Goal: Information Seeking & Learning: Learn about a topic

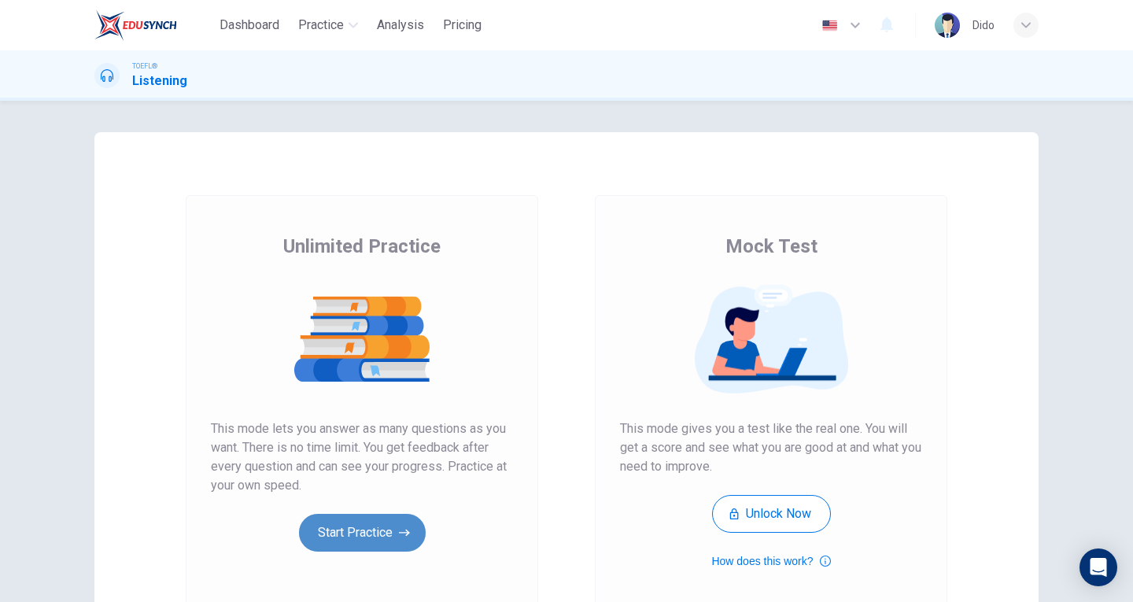
click at [328, 539] on button "Start Practice" at bounding box center [362, 533] width 127 height 38
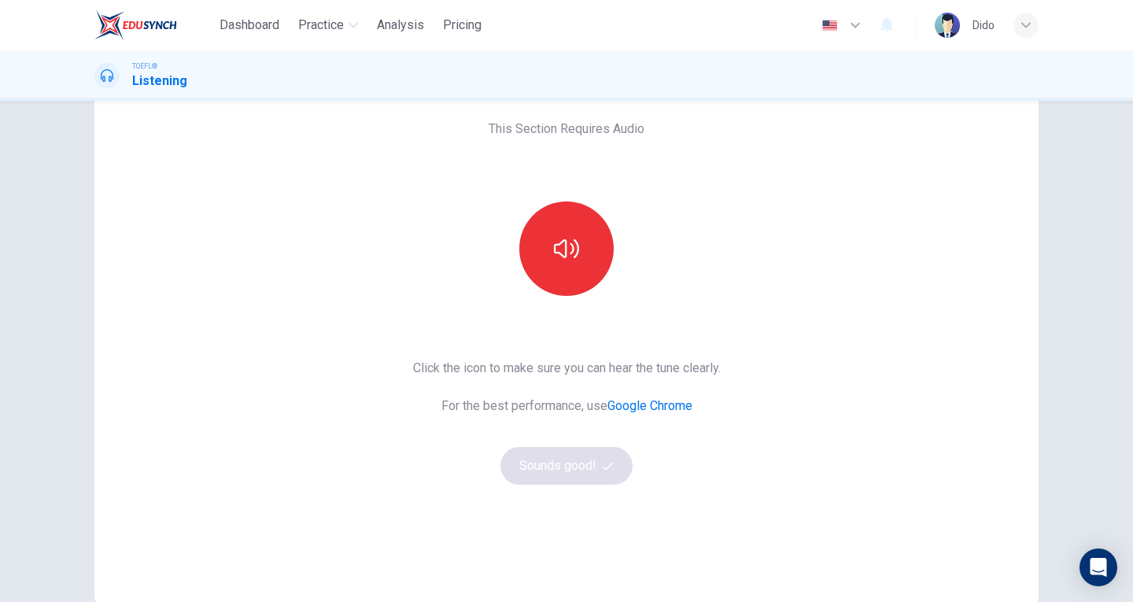
scroll to position [79, 0]
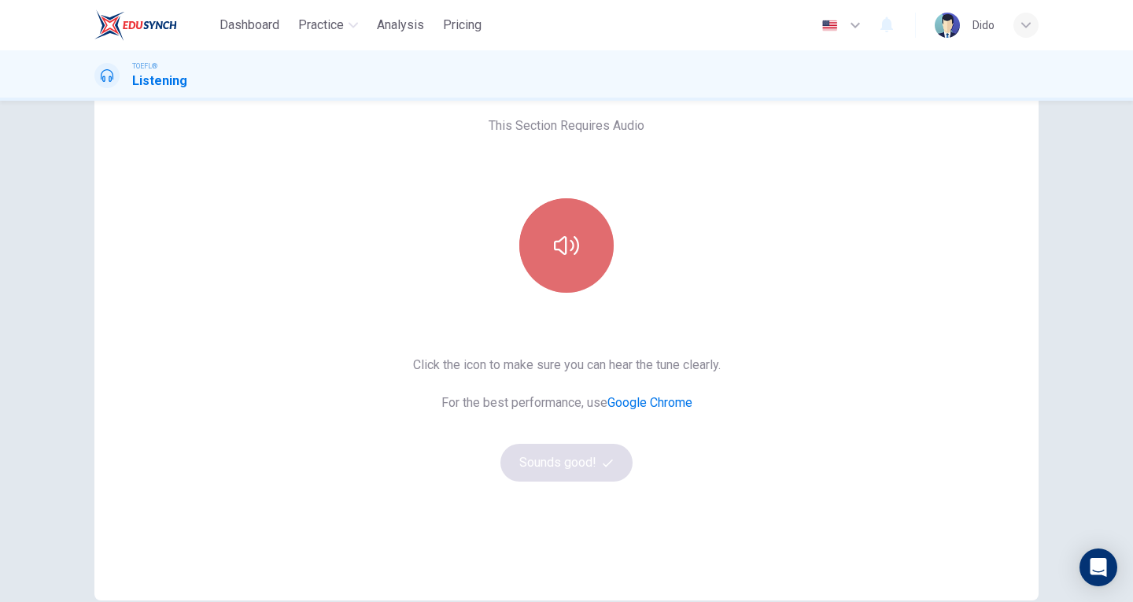
click at [581, 267] on button "button" at bounding box center [566, 245] width 94 height 94
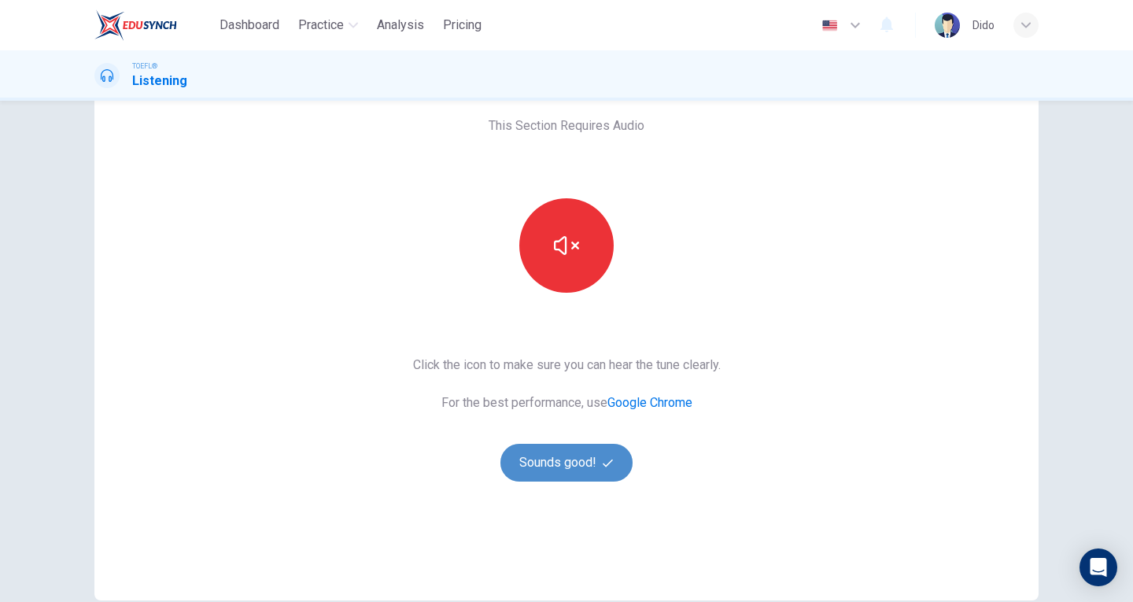
click at [609, 473] on button "Sounds good!" at bounding box center [566, 463] width 132 height 38
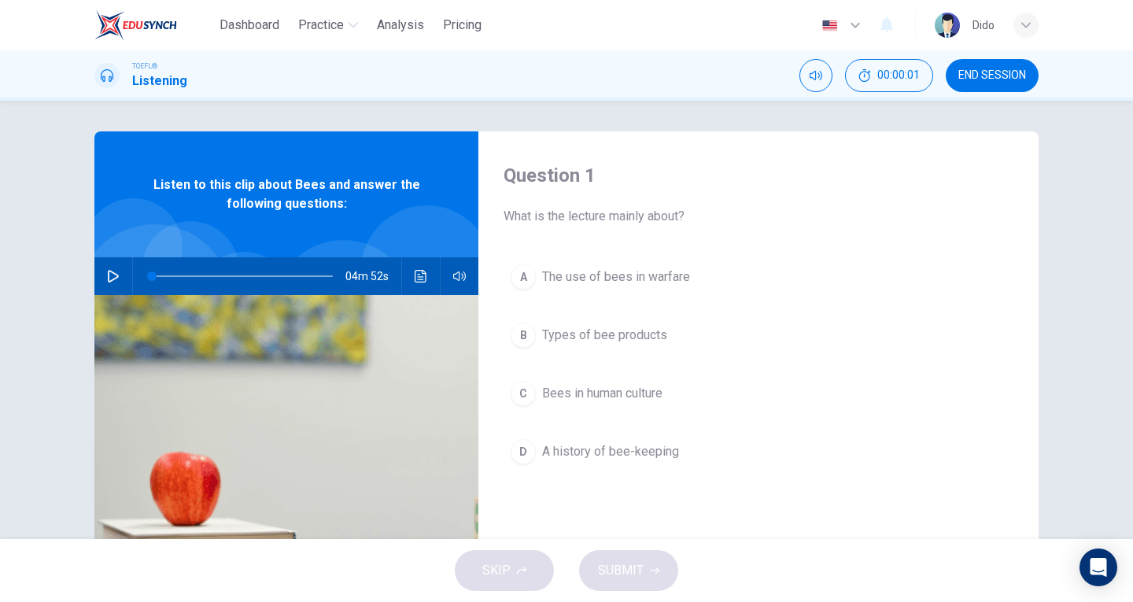
scroll to position [0, 0]
click at [111, 283] on button "button" at bounding box center [113, 277] width 25 height 38
type input "0"
click at [683, 283] on span "The use of bees in warfare" at bounding box center [616, 277] width 148 height 19
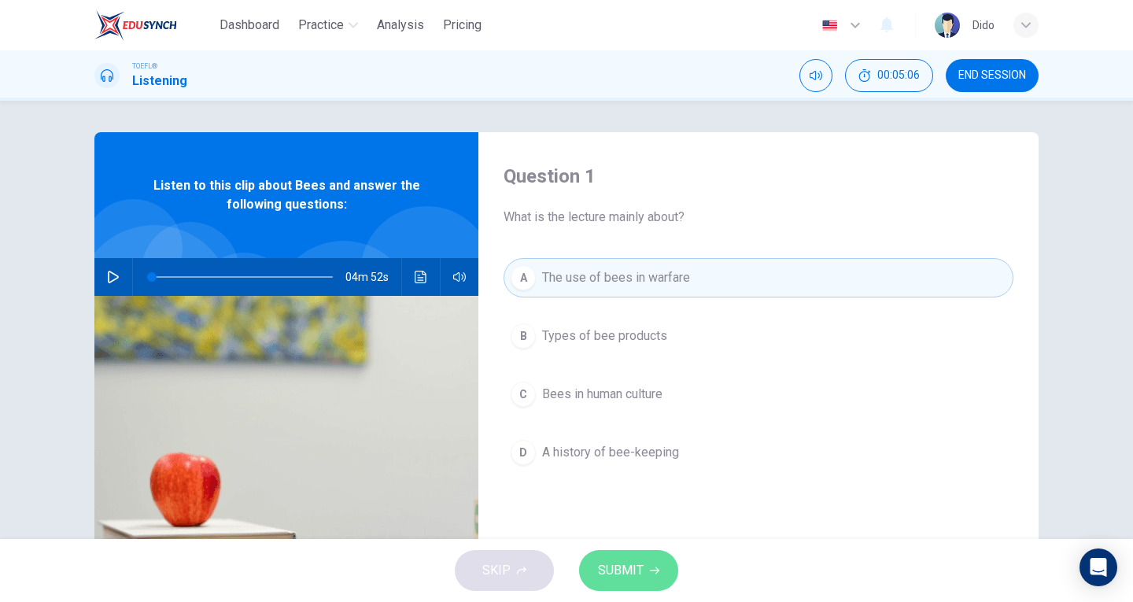
click at [656, 580] on button "SUBMIT" at bounding box center [628, 570] width 99 height 41
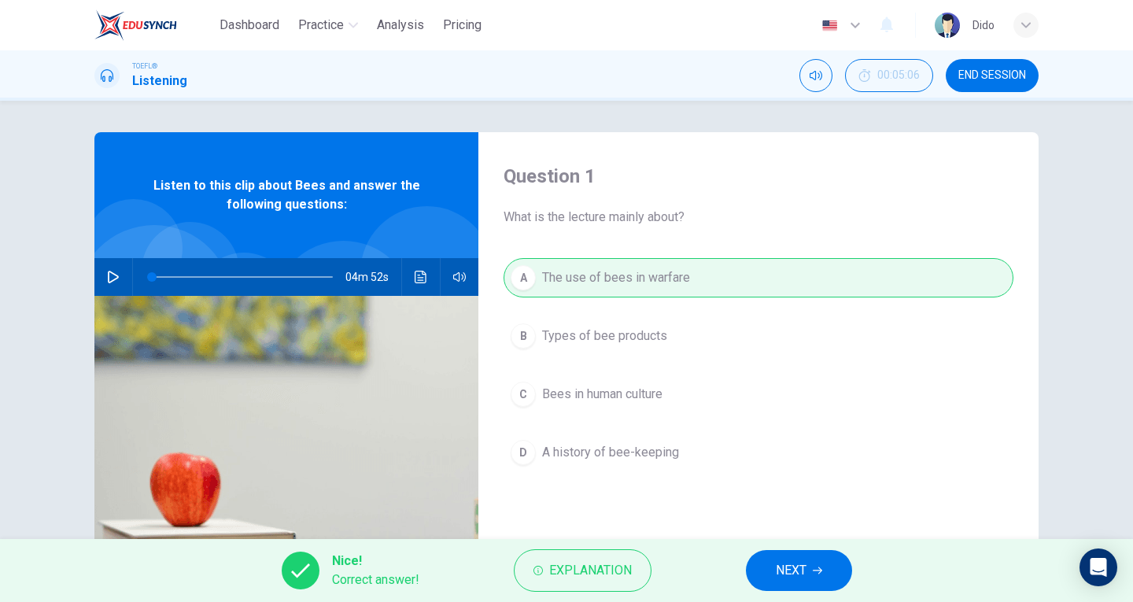
click at [824, 567] on button "NEXT" at bounding box center [799, 570] width 106 height 41
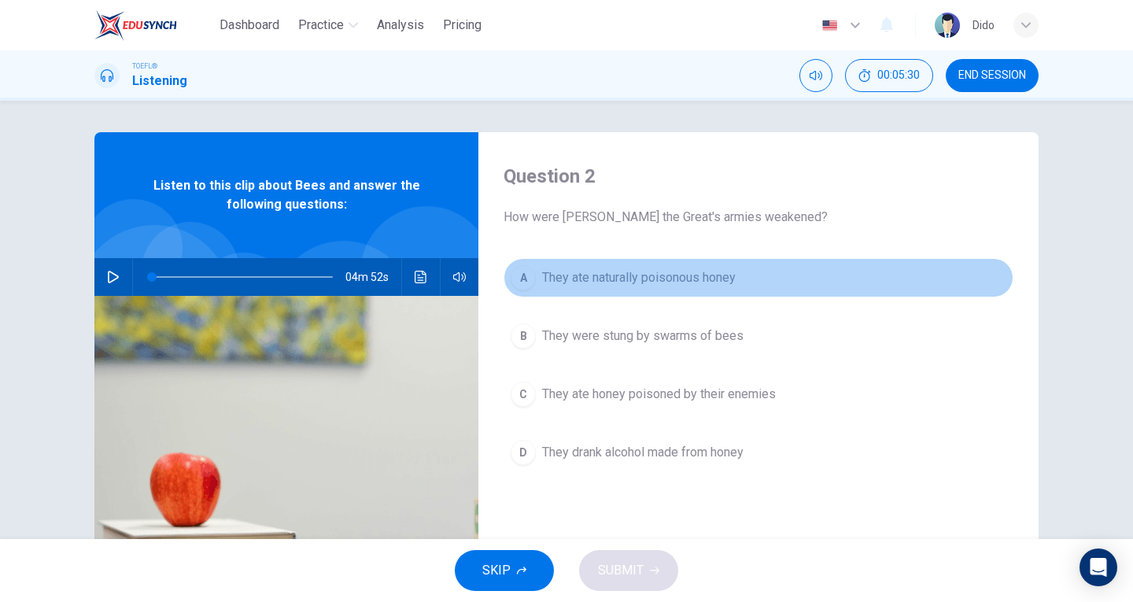
click at [725, 281] on span "They ate naturally poisonous honey" at bounding box center [638, 277] width 193 height 19
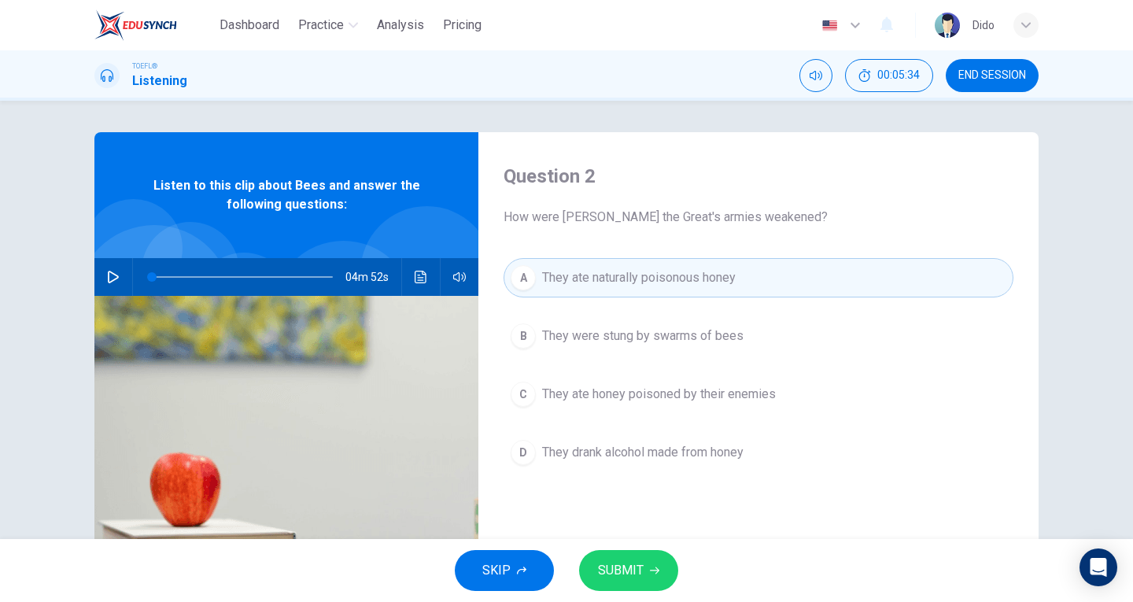
click at [660, 573] on button "SUBMIT" at bounding box center [628, 570] width 99 height 41
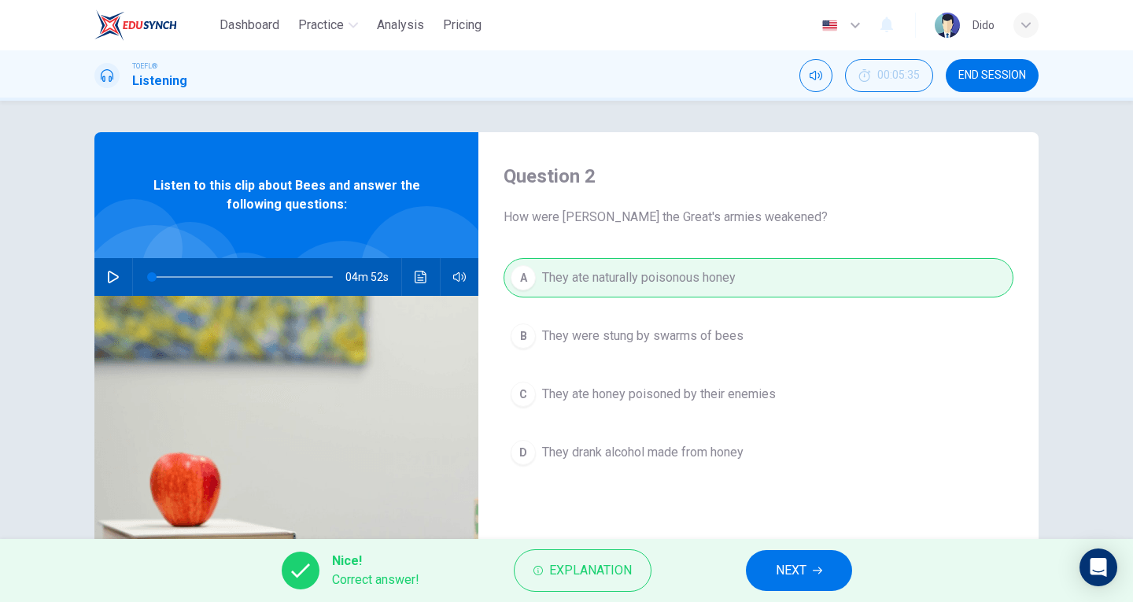
click at [807, 572] on button "NEXT" at bounding box center [799, 570] width 106 height 41
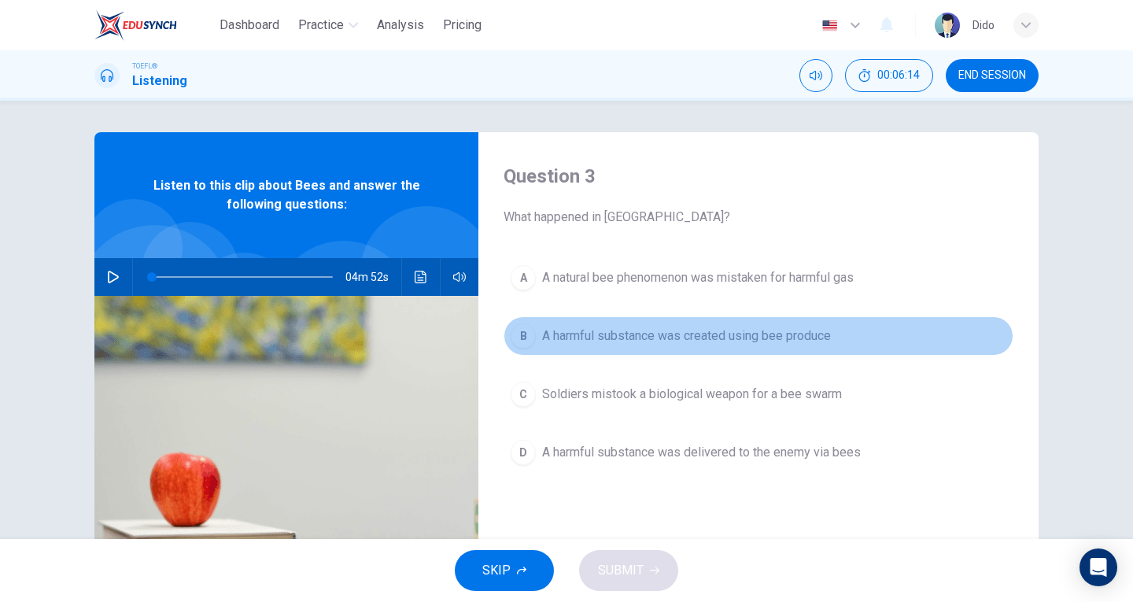
click at [728, 346] on button "B A harmful substance was created using bee produce" at bounding box center [758, 335] width 510 height 39
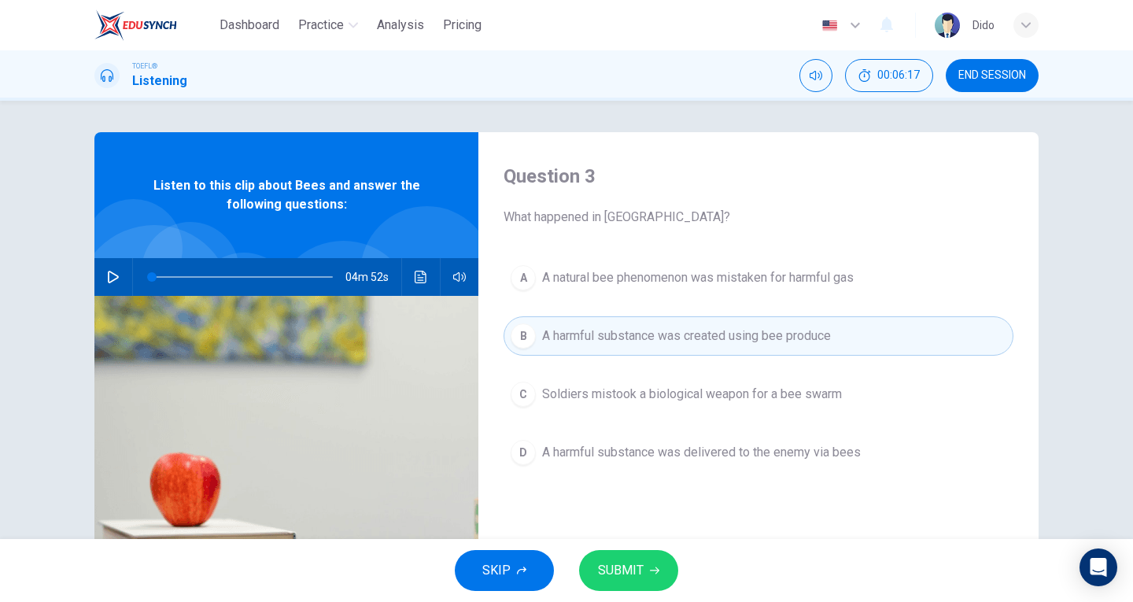
click at [645, 563] on button "SUBMIT" at bounding box center [628, 570] width 99 height 41
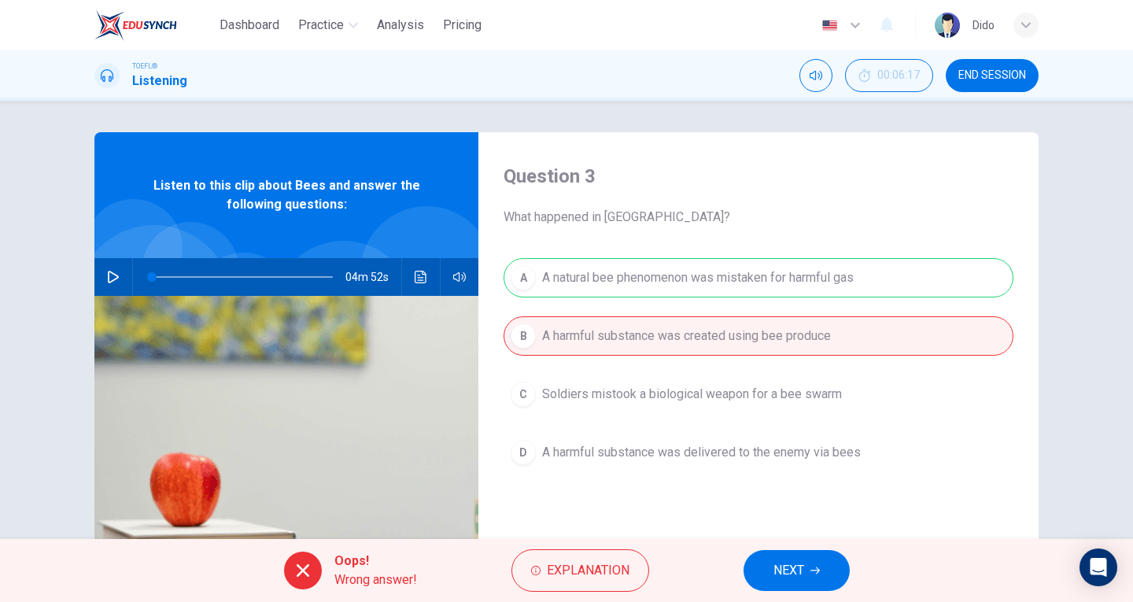
drag, startPoint x: 539, startPoint y: 270, endPoint x: 799, endPoint y: 275, distance: 260.4
click at [798, 275] on div "A A natural bee phenomenon was mistaken for harmful gas B A harmful substance w…" at bounding box center [758, 380] width 510 height 245
drag, startPoint x: 811, startPoint y: 274, endPoint x: 657, endPoint y: 271, distance: 154.2
click at [657, 271] on div "A A natural bee phenomenon was mistaken for harmful gas B A harmful substance w…" at bounding box center [758, 380] width 510 height 245
click at [820, 562] on button "NEXT" at bounding box center [796, 570] width 106 height 41
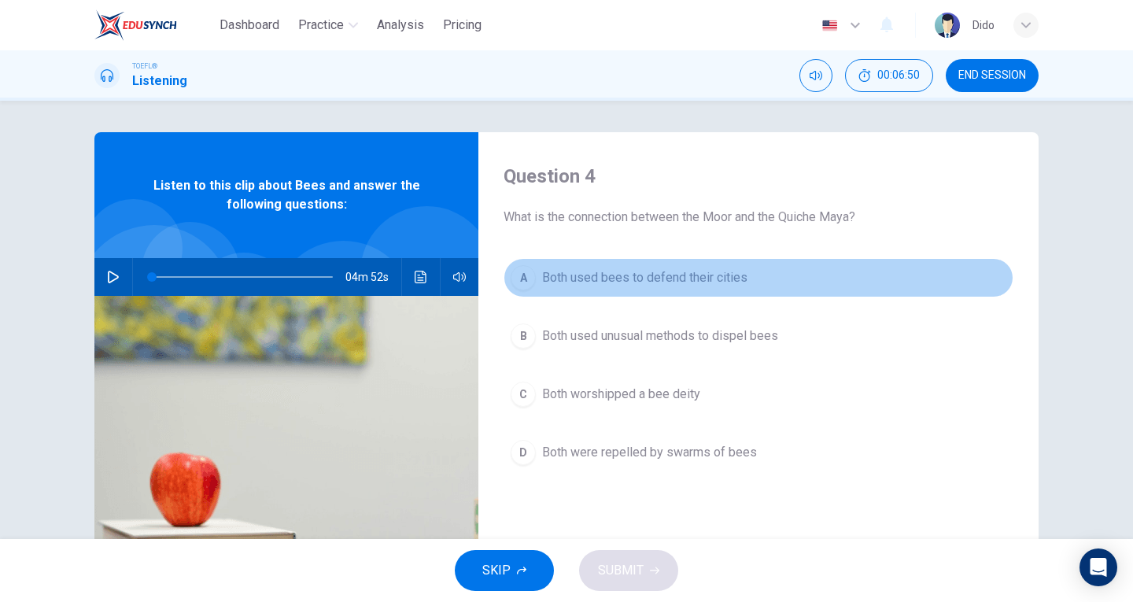
click at [683, 289] on button "A Both used bees to defend their cities" at bounding box center [758, 277] width 510 height 39
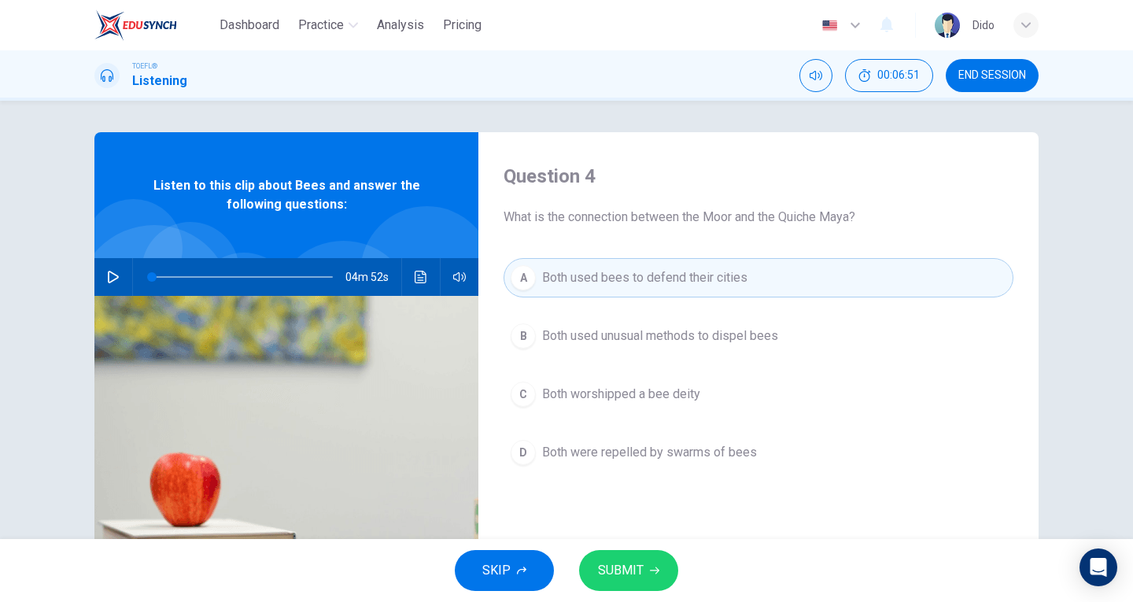
click at [626, 569] on span "SUBMIT" at bounding box center [621, 570] width 46 height 22
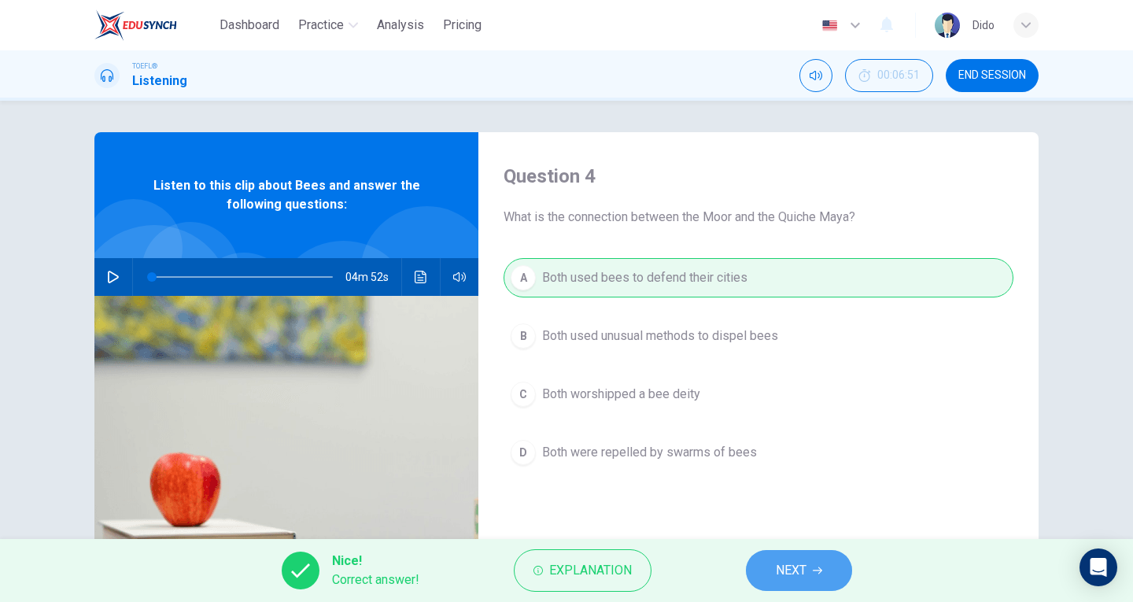
click at [817, 565] on icon "button" at bounding box center [816, 569] width 9 height 9
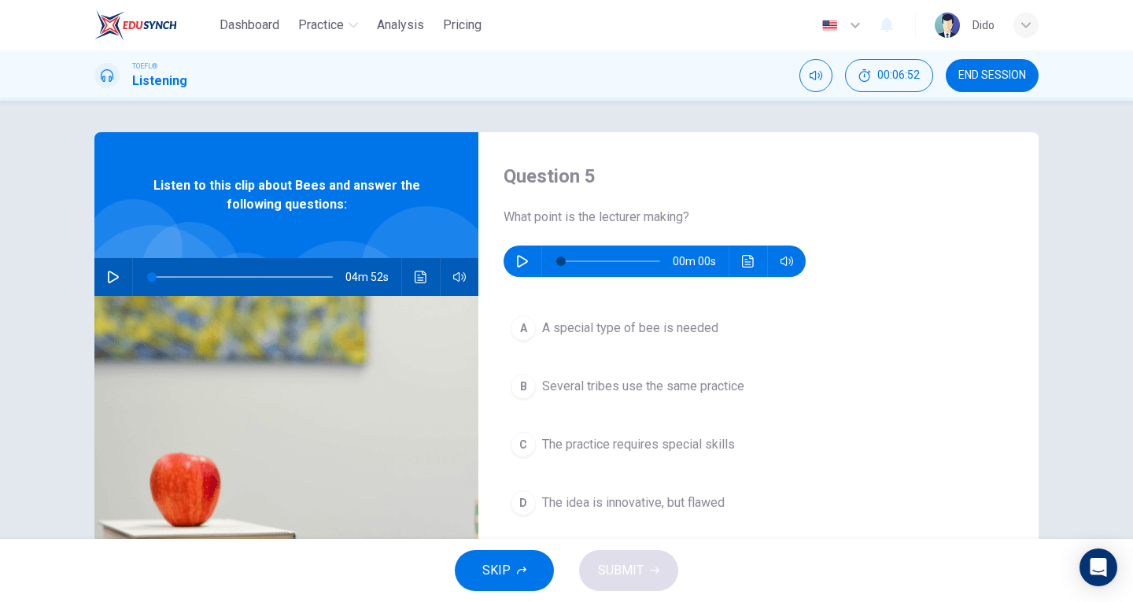
click at [514, 253] on button "button" at bounding box center [522, 260] width 25 height 31
click at [518, 263] on icon "button" at bounding box center [522, 260] width 9 height 9
click at [516, 263] on icon "button" at bounding box center [522, 261] width 13 height 13
click at [515, 271] on button "button" at bounding box center [522, 260] width 25 height 31
click at [742, 263] on icon "Click to see the audio transcription" at bounding box center [748, 261] width 13 height 13
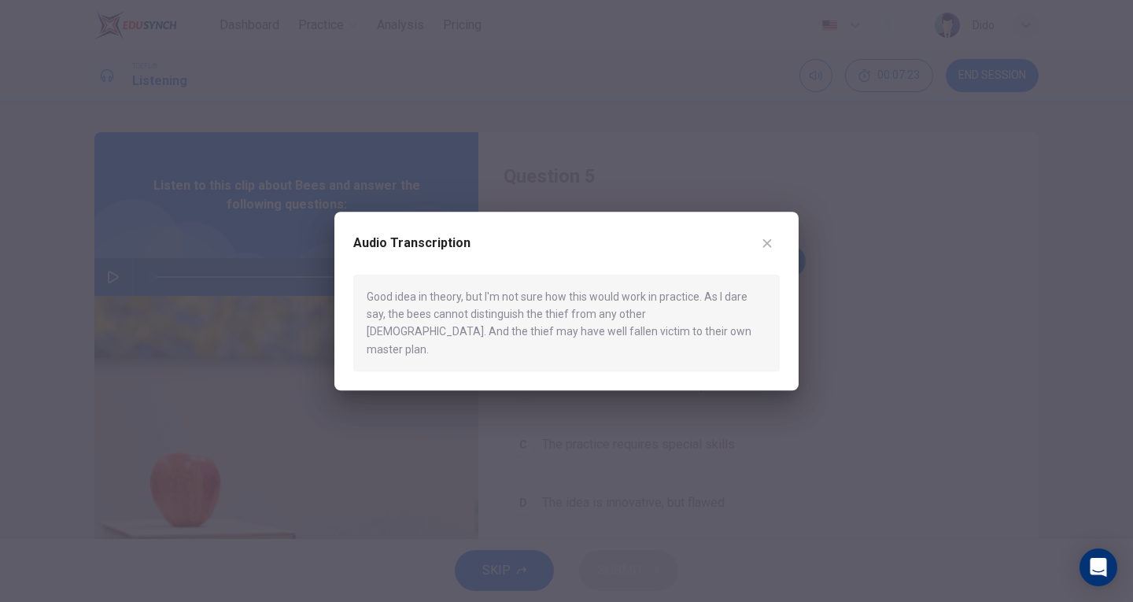
click at [767, 247] on icon "button" at bounding box center [767, 242] width 9 height 9
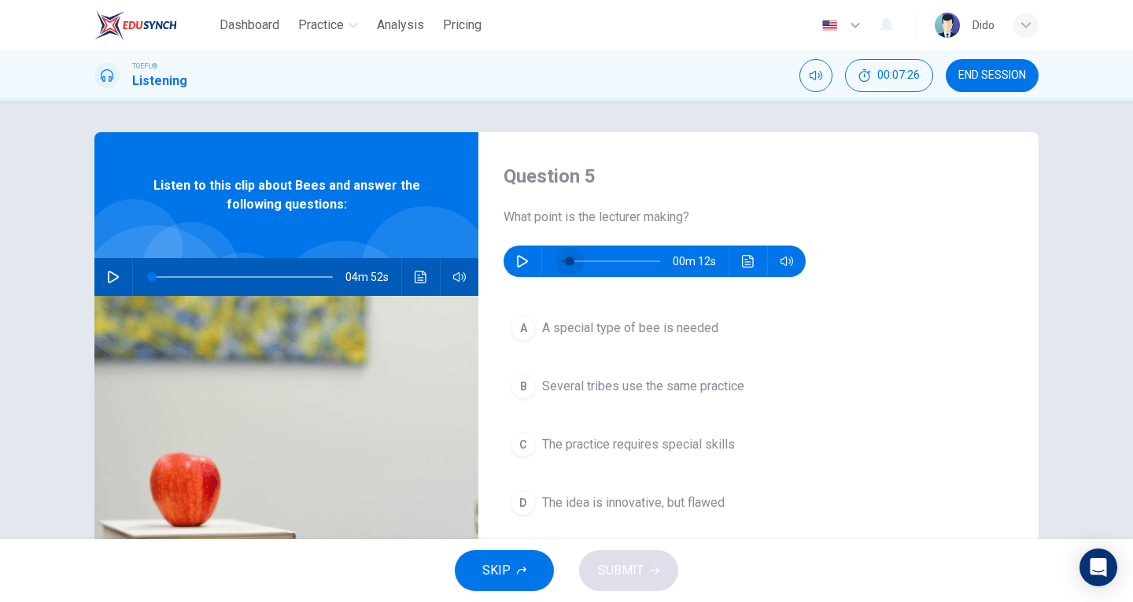
drag, startPoint x: 622, startPoint y: 260, endPoint x: 564, endPoint y: 264, distance: 58.3
click at [565, 264] on span at bounding box center [569, 260] width 9 height 9
click at [519, 260] on icon "button" at bounding box center [522, 261] width 13 height 13
click at [516, 259] on icon "button" at bounding box center [522, 261] width 13 height 13
type input "0"
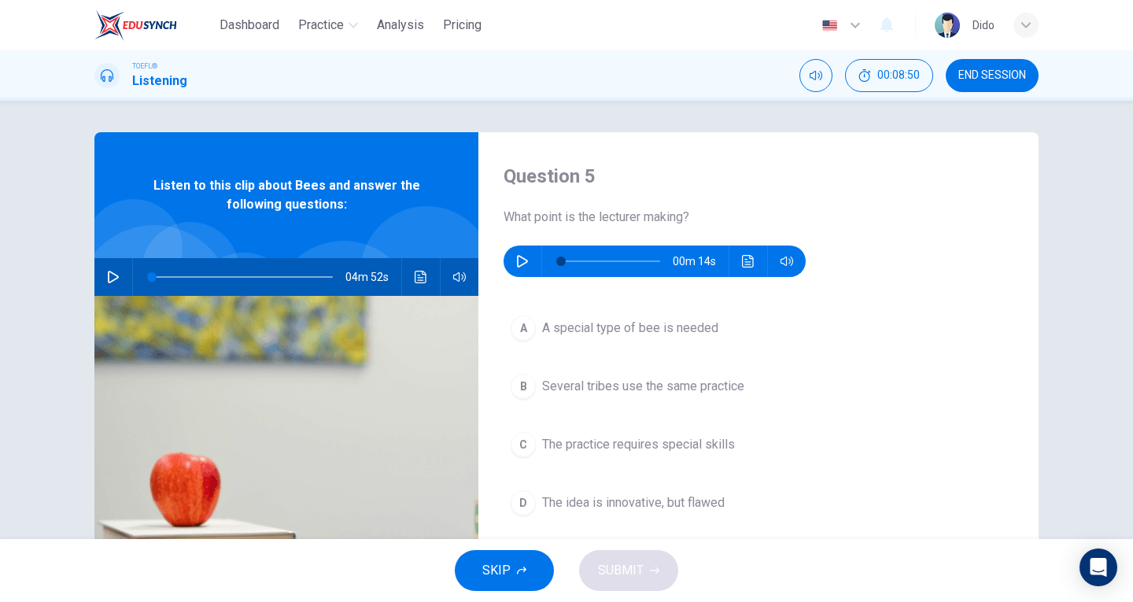
click at [750, 263] on icon "Click to see the audio transcription" at bounding box center [748, 261] width 13 height 13
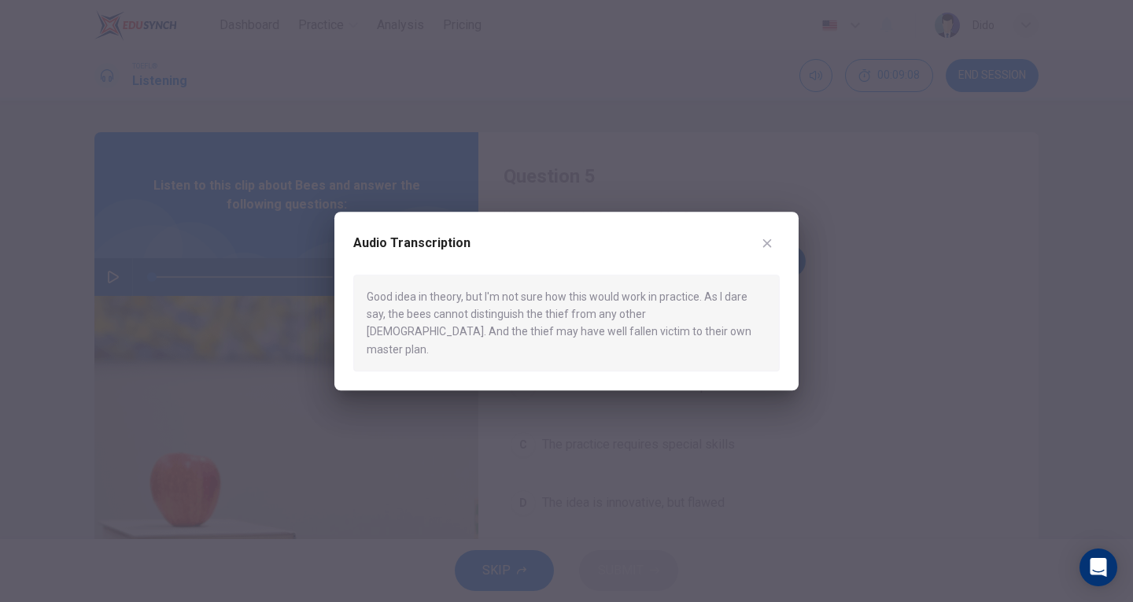
click at [768, 249] on icon "button" at bounding box center [767, 243] width 13 height 13
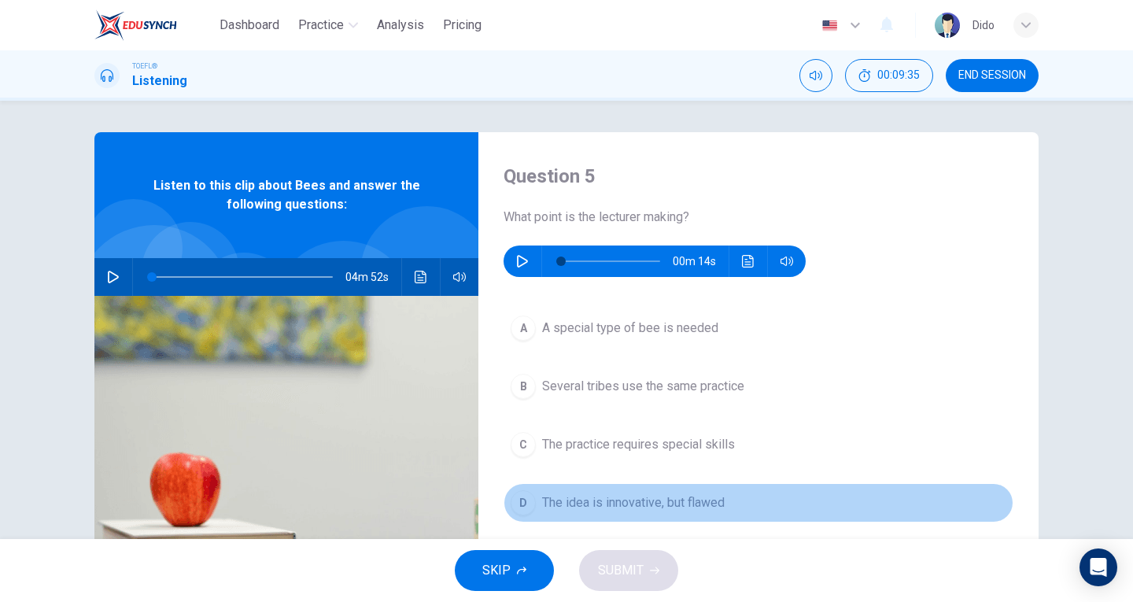
click at [525, 504] on div "D" at bounding box center [522, 502] width 25 height 25
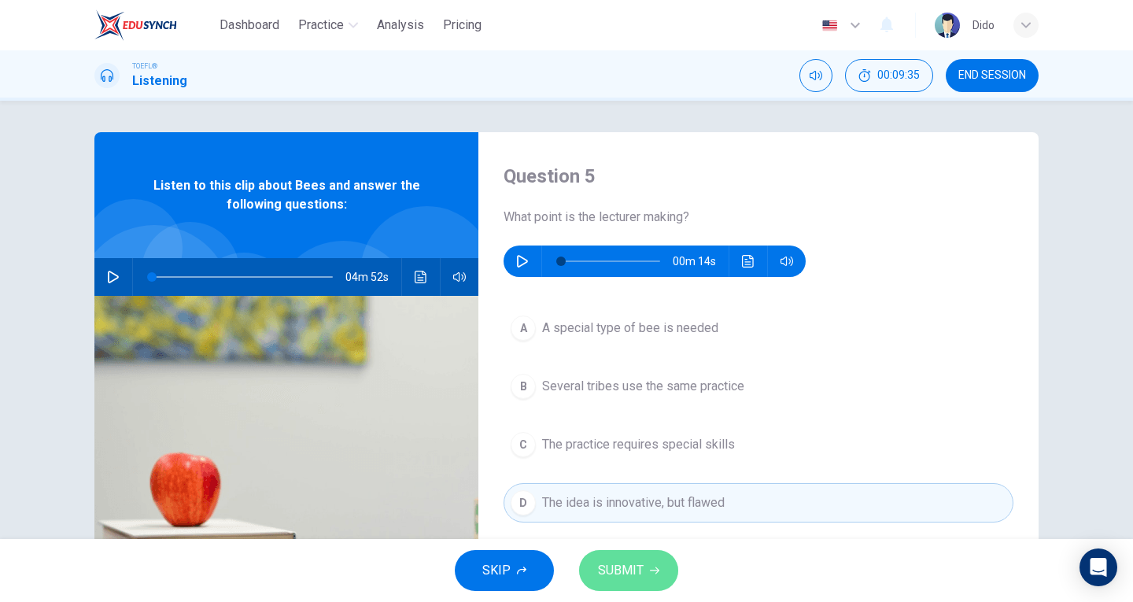
click at [634, 572] on span "SUBMIT" at bounding box center [621, 570] width 46 height 22
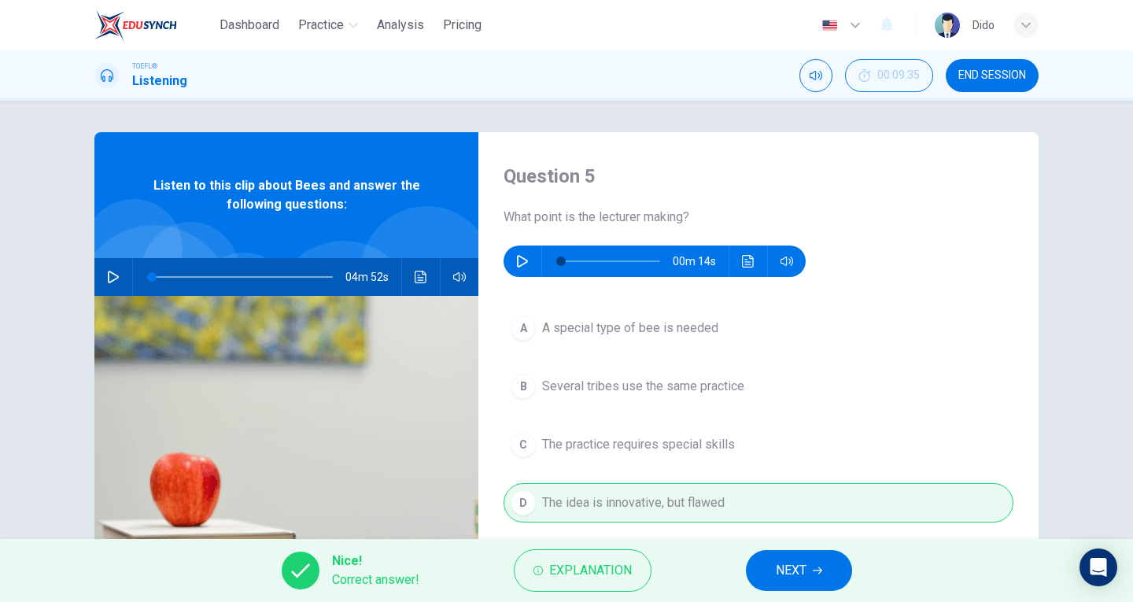
click at [809, 567] on button "NEXT" at bounding box center [799, 570] width 106 height 41
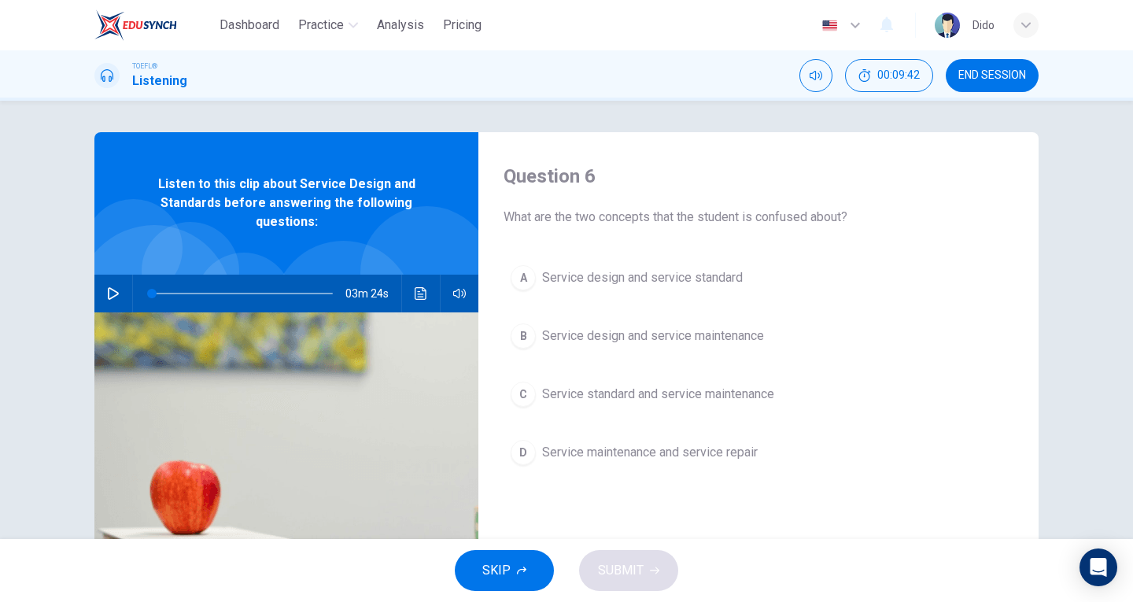
click at [101, 292] on button "button" at bounding box center [113, 293] width 25 height 38
click at [112, 293] on icon "button" at bounding box center [113, 293] width 13 height 13
type input "18"
